Goal: Use online tool/utility

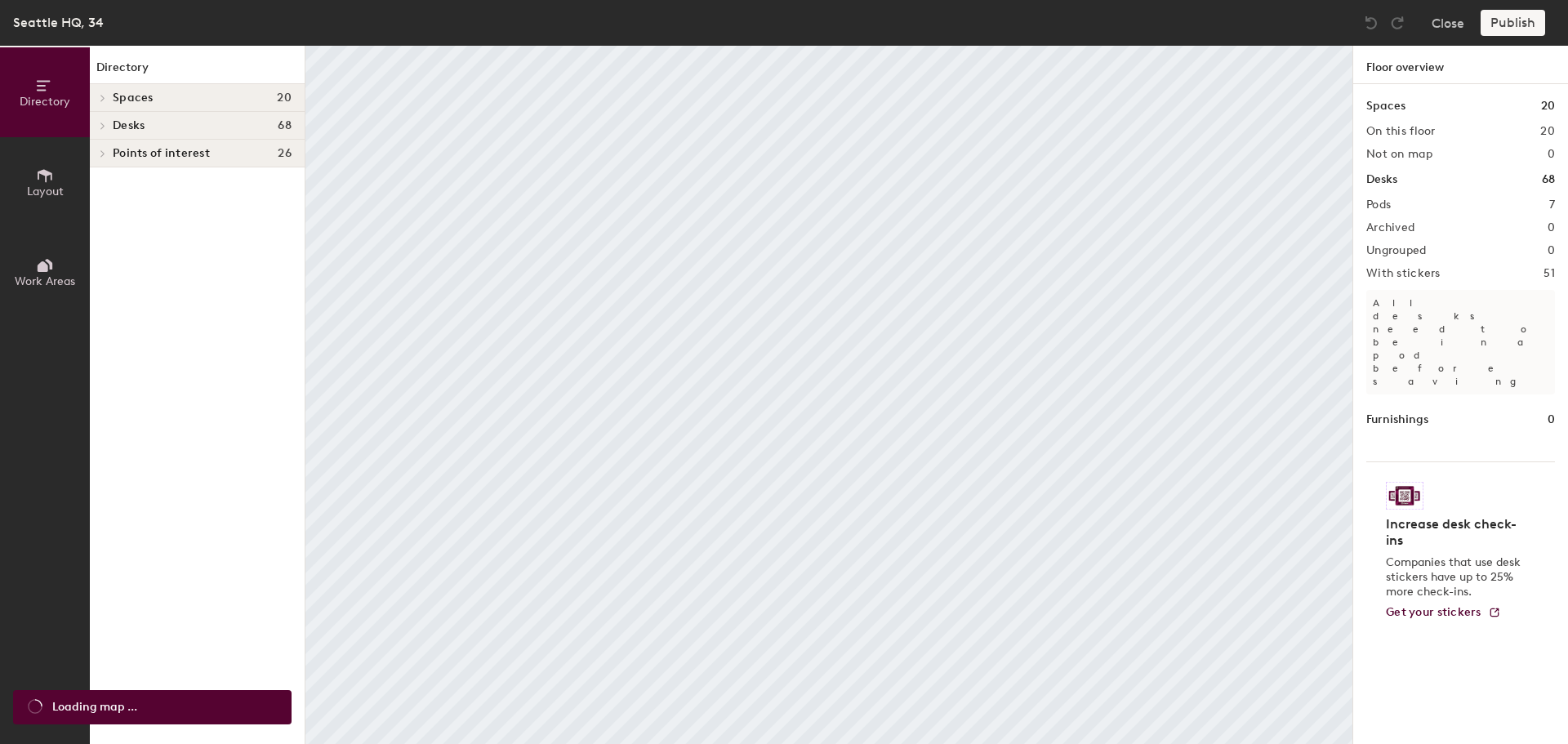
click at [105, 122] on span at bounding box center [102, 125] width 14 height 8
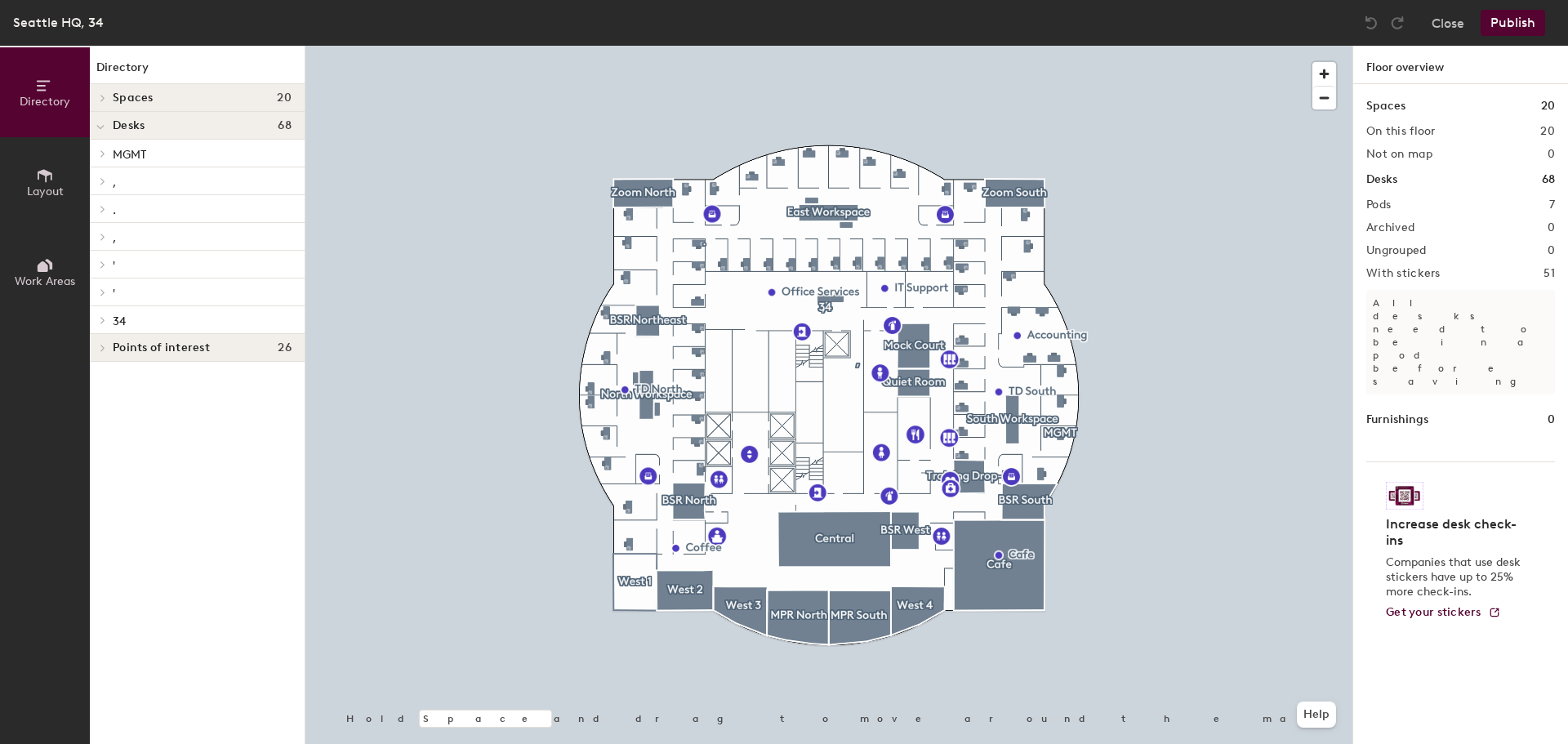
click at [114, 179] on span "," at bounding box center [114, 183] width 4 height 14
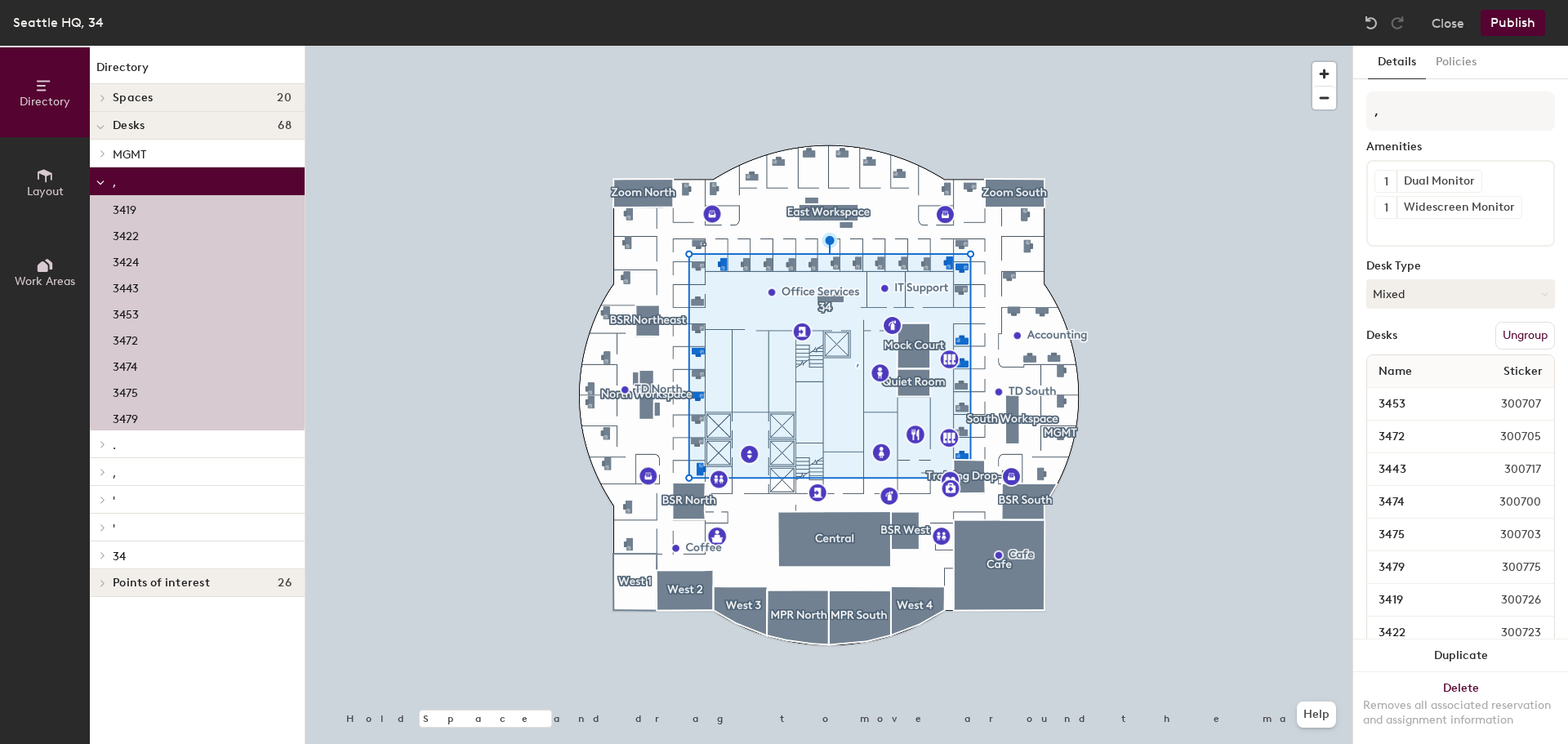
click at [98, 182] on icon at bounding box center [100, 183] width 8 height 6
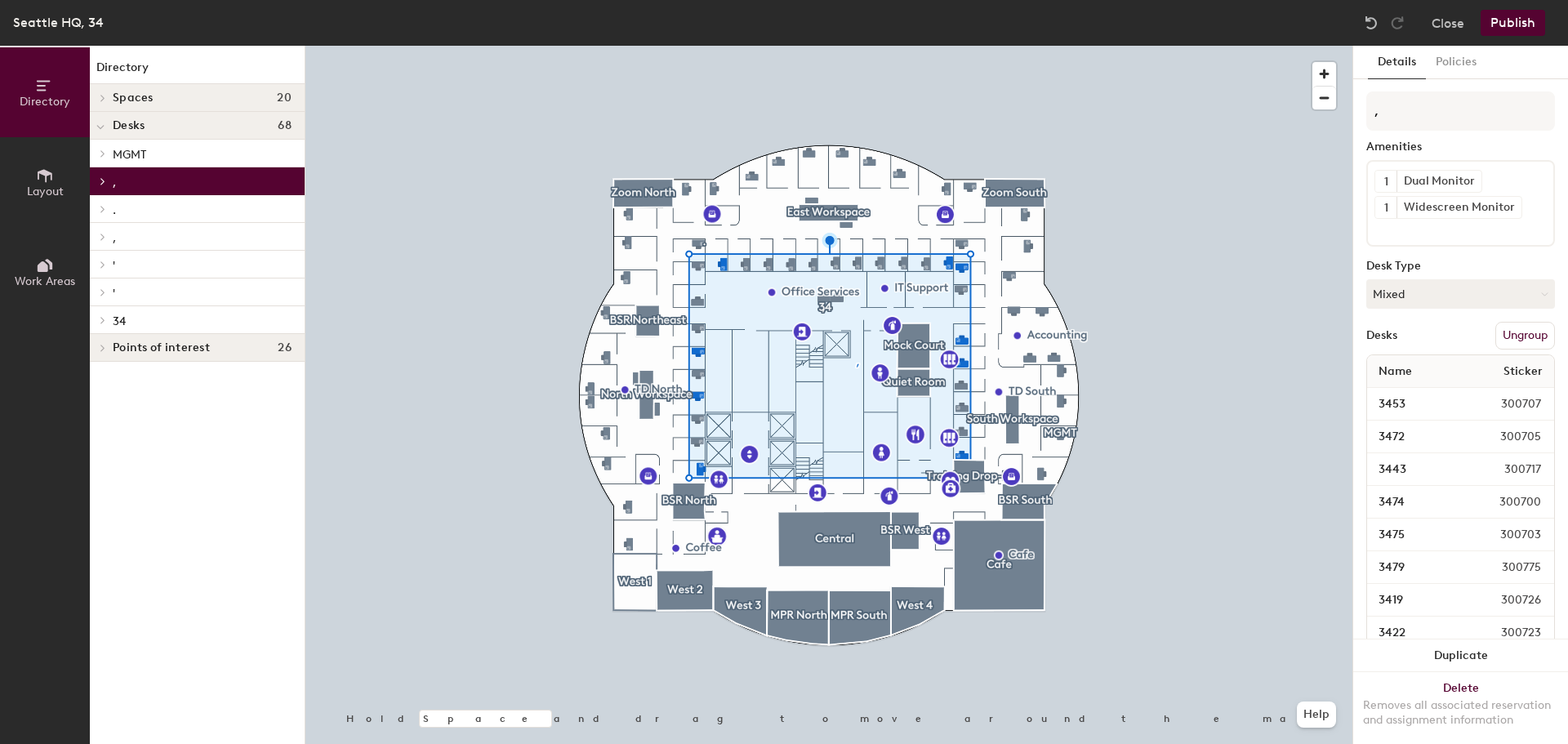
click at [105, 210] on icon at bounding box center [102, 208] width 6 height 8
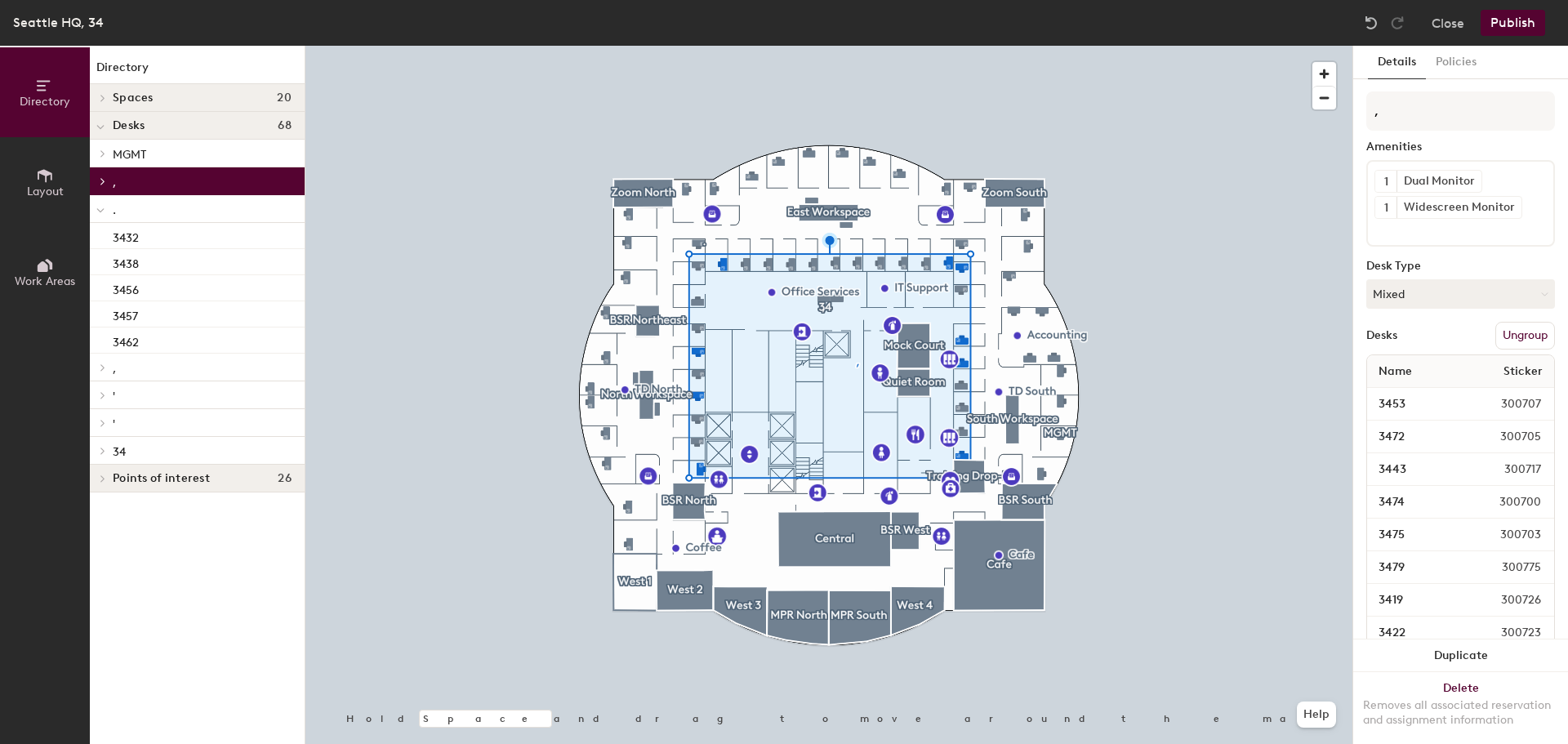
click at [129, 210] on p "." at bounding box center [202, 209] width 179 height 21
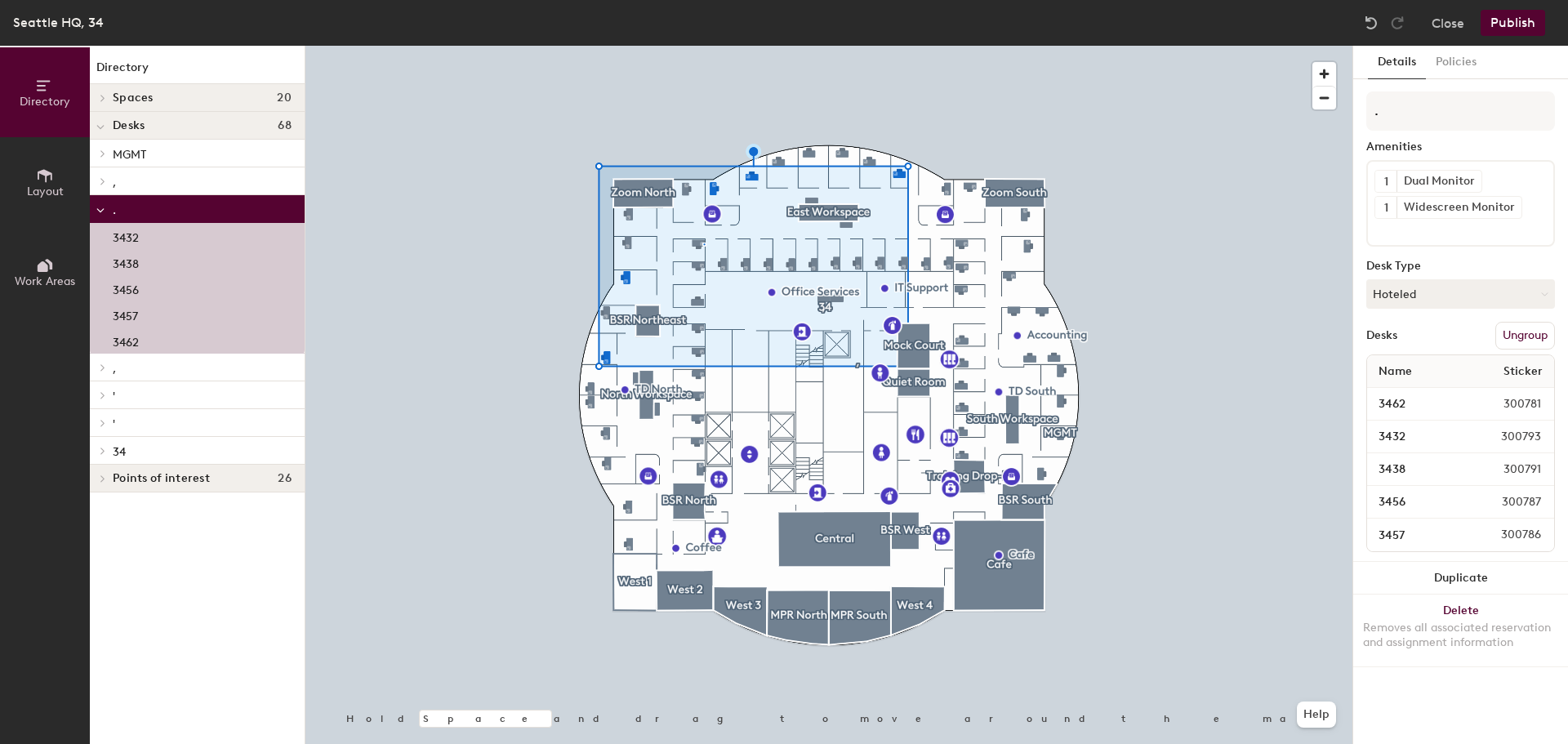
click at [120, 367] on p "," at bounding box center [202, 368] width 179 height 21
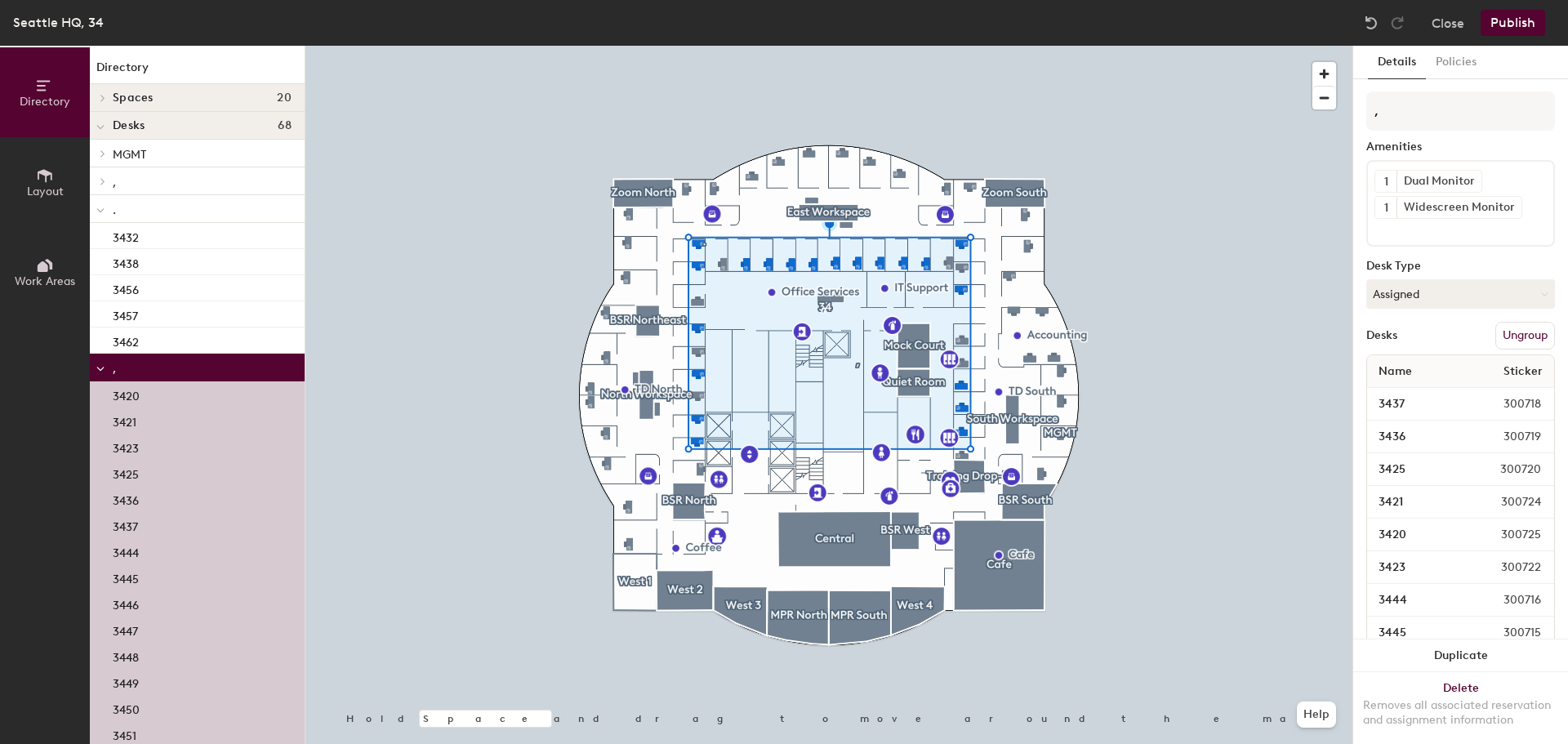
click at [95, 369] on div at bounding box center [100, 367] width 21 height 27
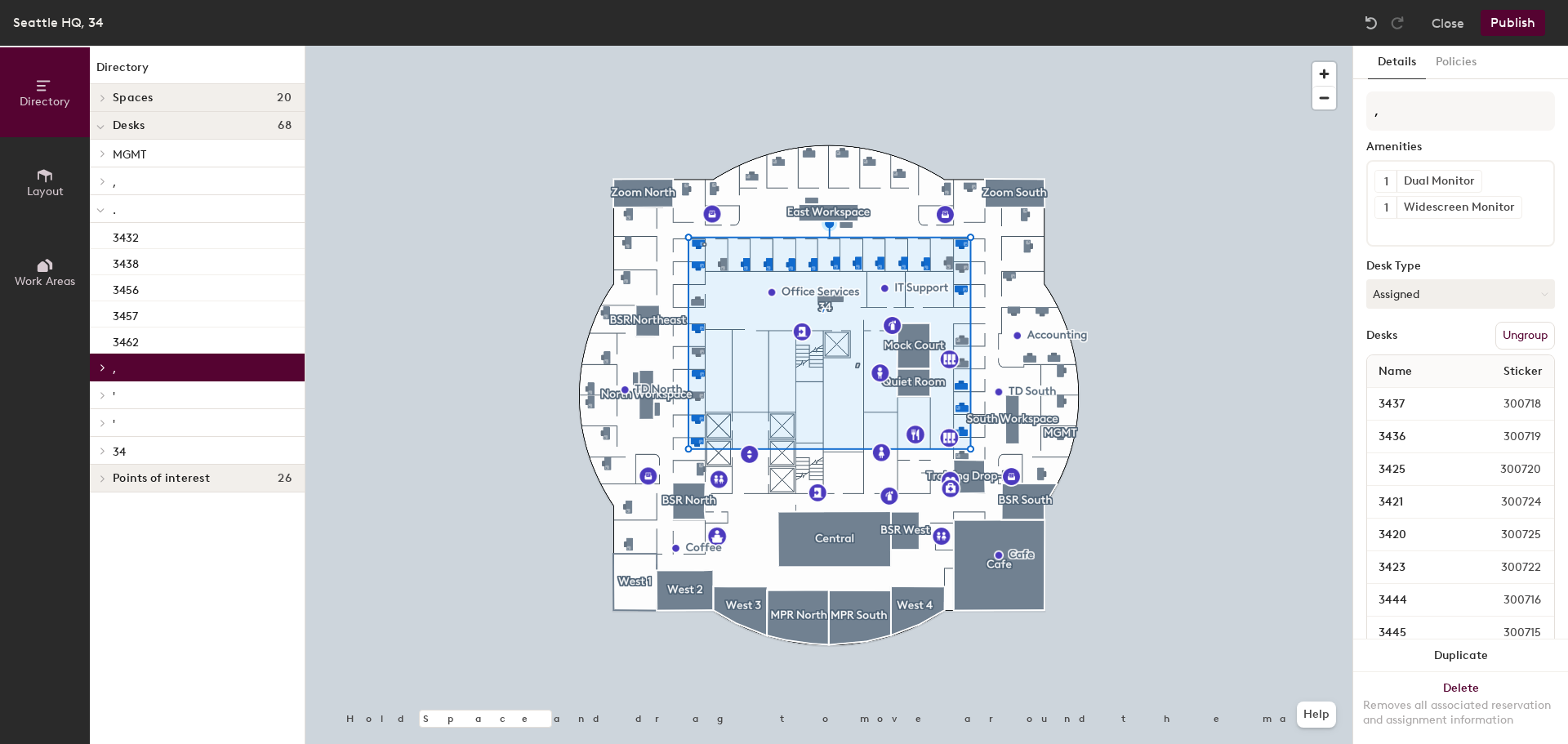
click at [121, 396] on p "'" at bounding box center [202, 395] width 179 height 21
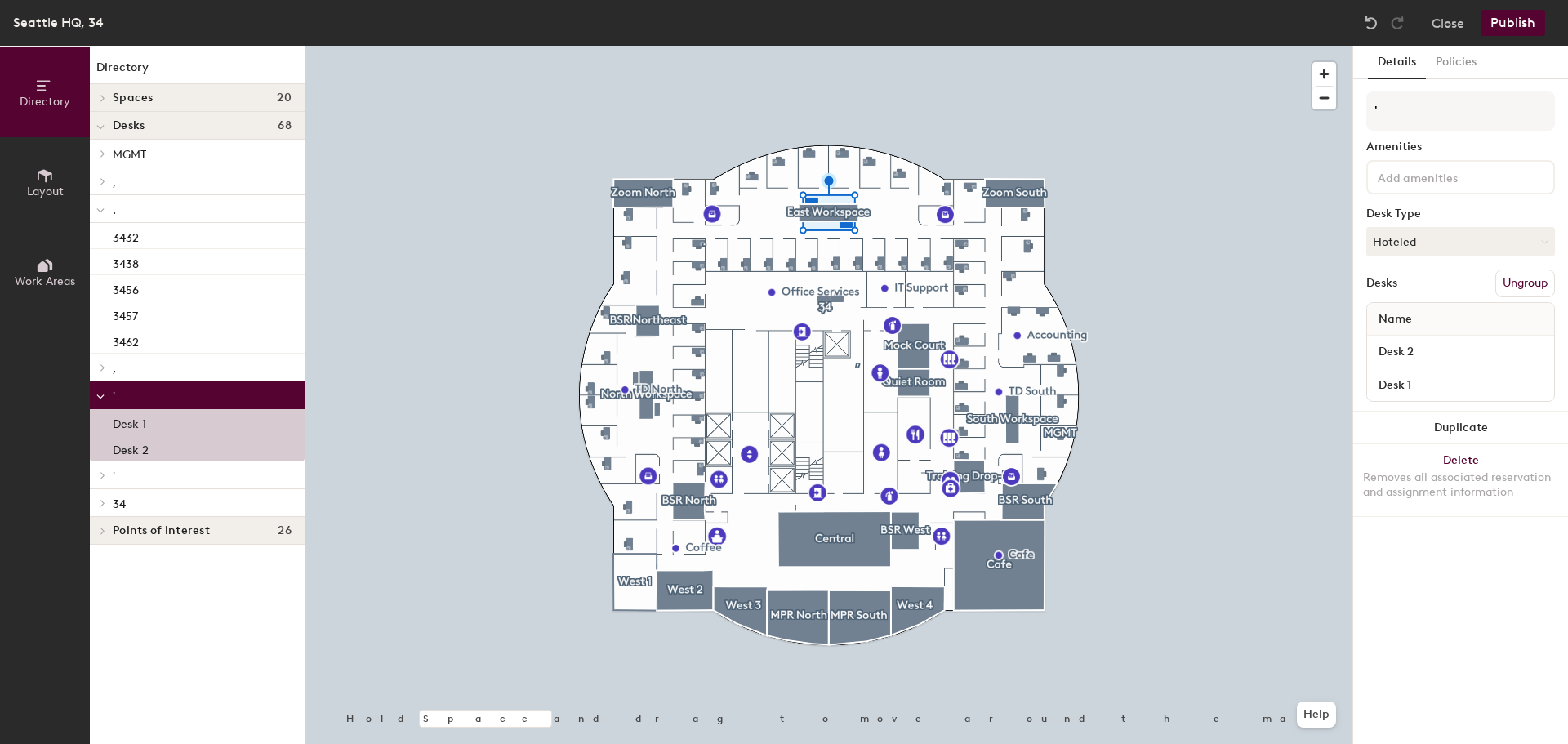
click at [99, 397] on icon at bounding box center [100, 396] width 8 height 6
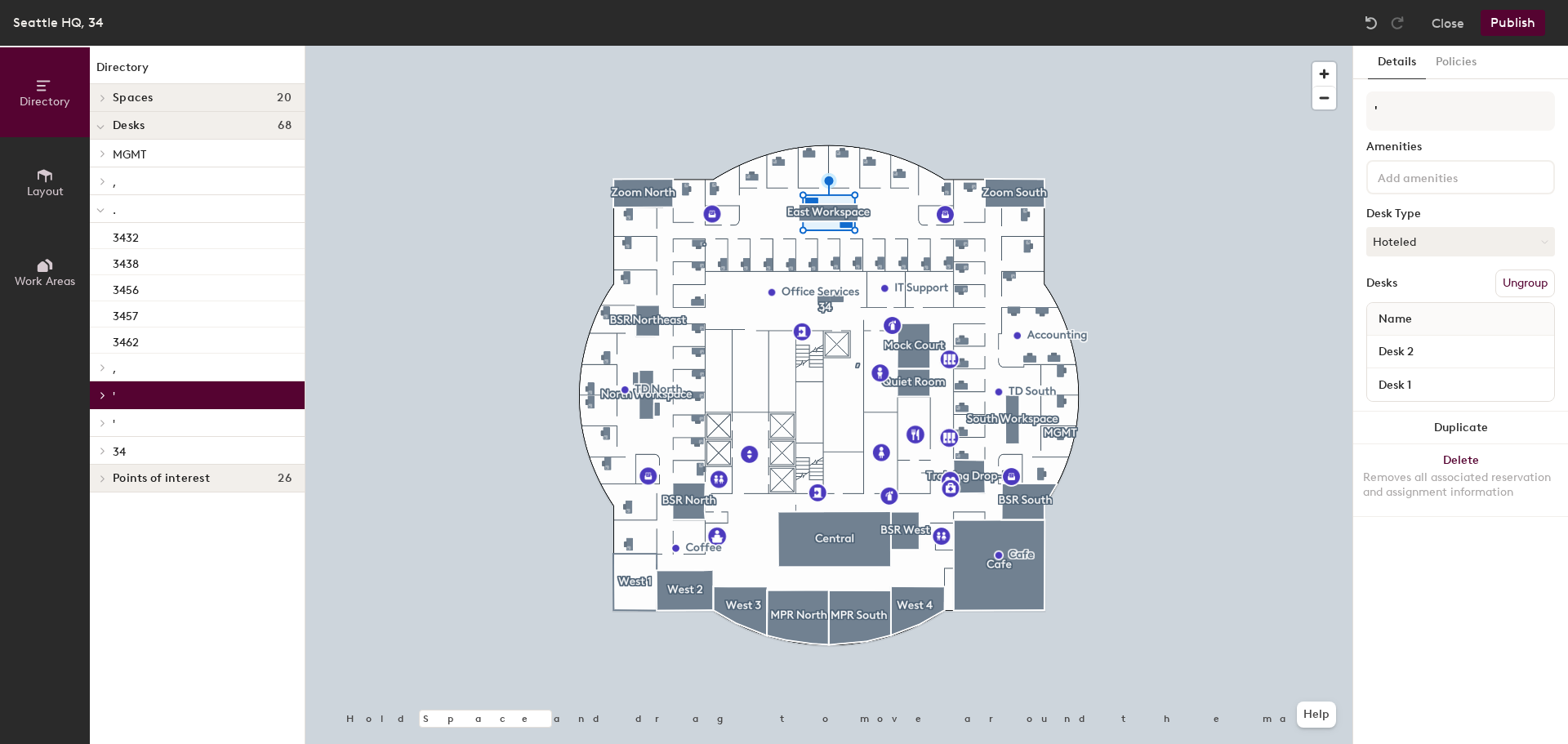
click at [126, 423] on p "'" at bounding box center [202, 423] width 179 height 21
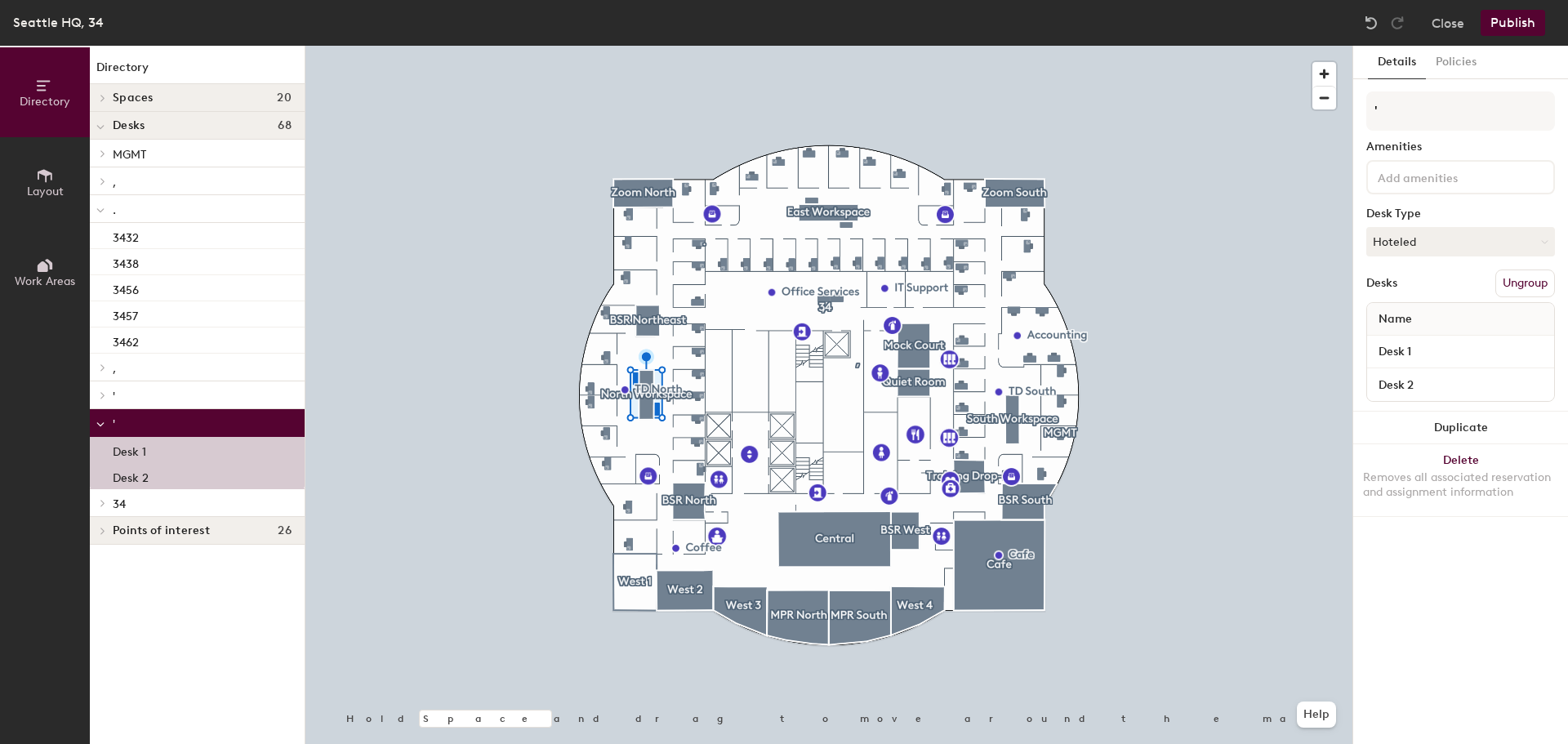
click at [97, 422] on icon at bounding box center [100, 424] width 8 height 6
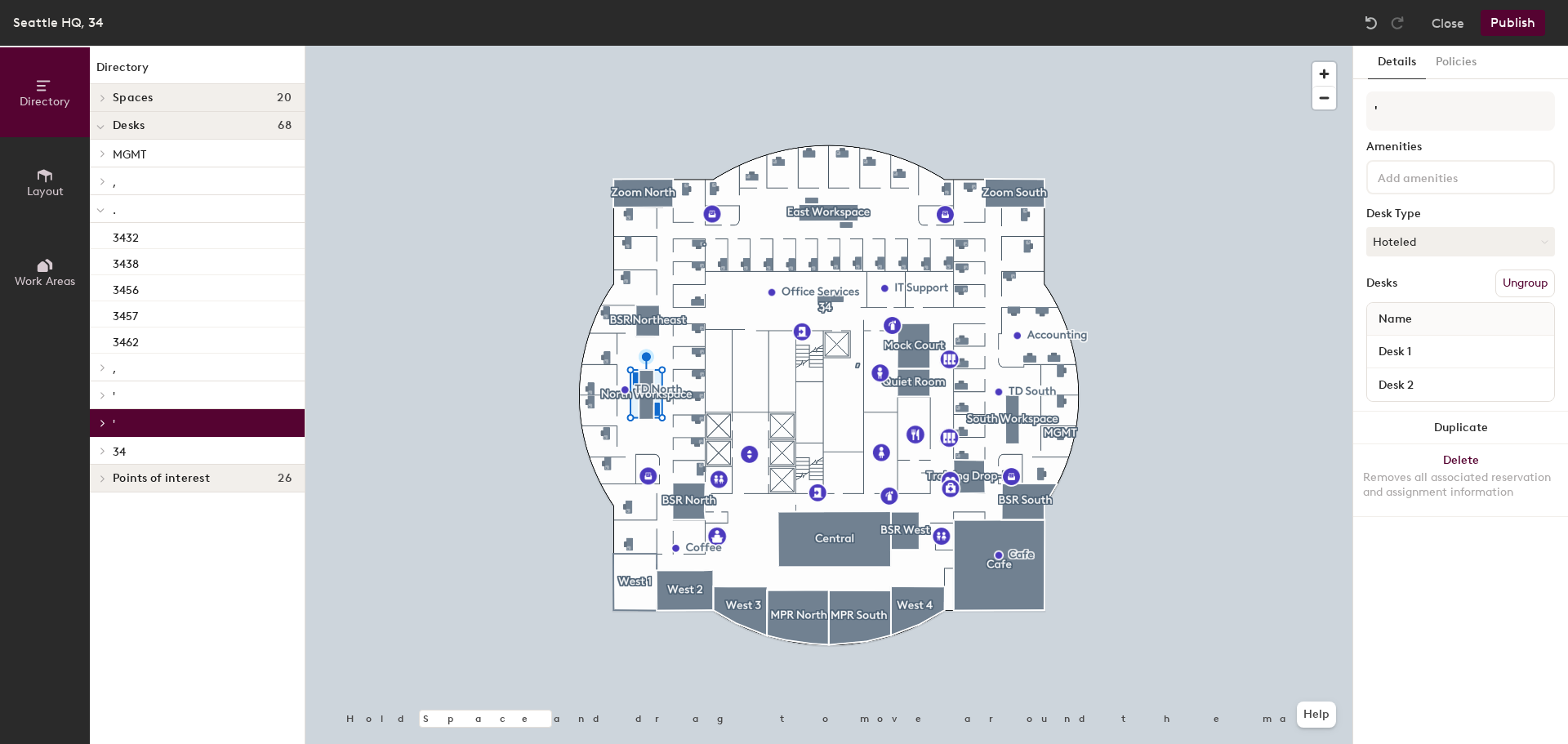
click at [103, 440] on div at bounding box center [100, 450] width 21 height 27
click at [127, 450] on p "34" at bounding box center [202, 451] width 179 height 21
